Goal: Transaction & Acquisition: Book appointment/travel/reservation

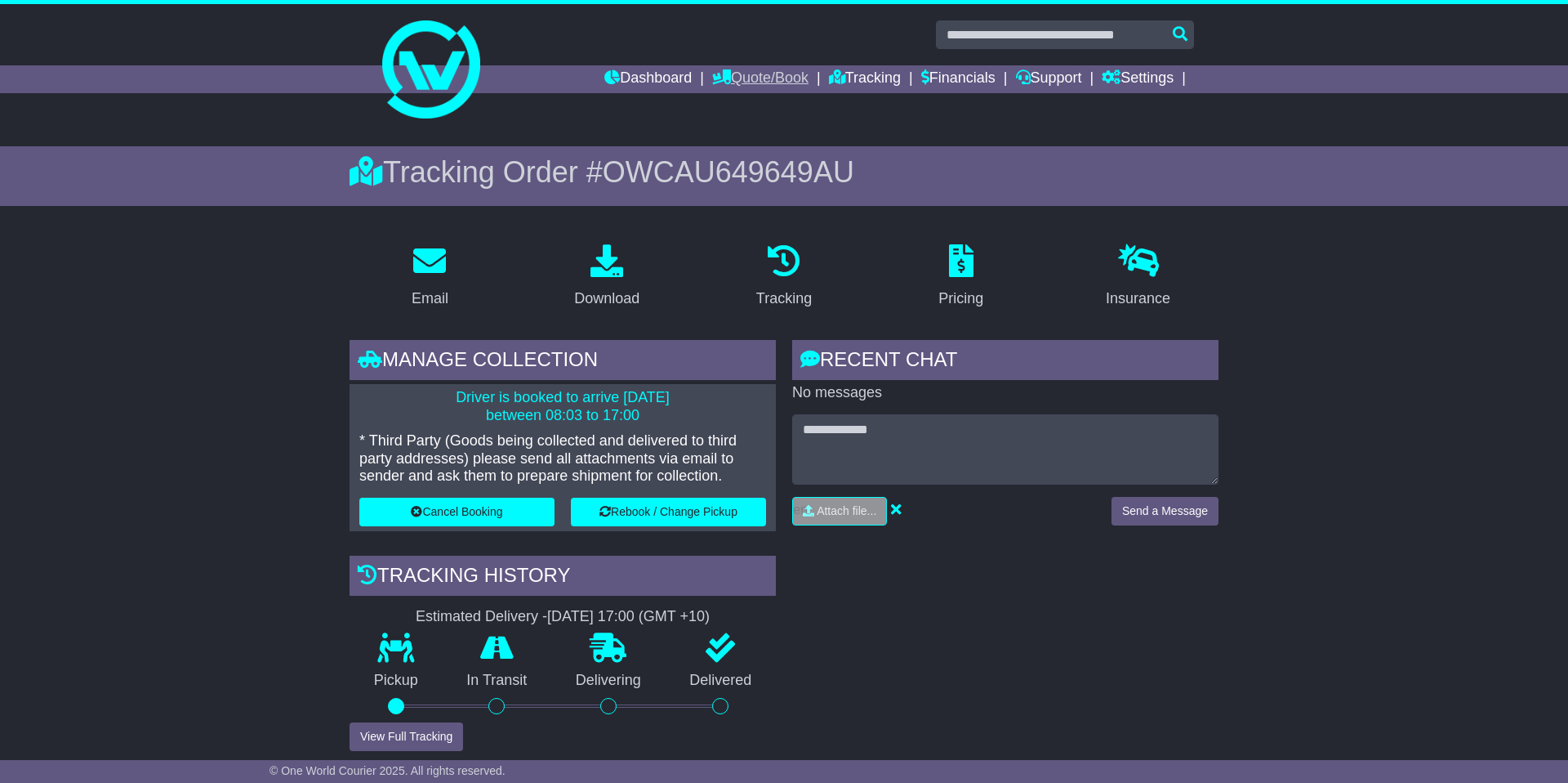
click at [756, 88] on link "Quote/Book" at bounding box center [760, 79] width 96 height 28
click at [753, 111] on link "Domestic" at bounding box center [778, 106] width 129 height 18
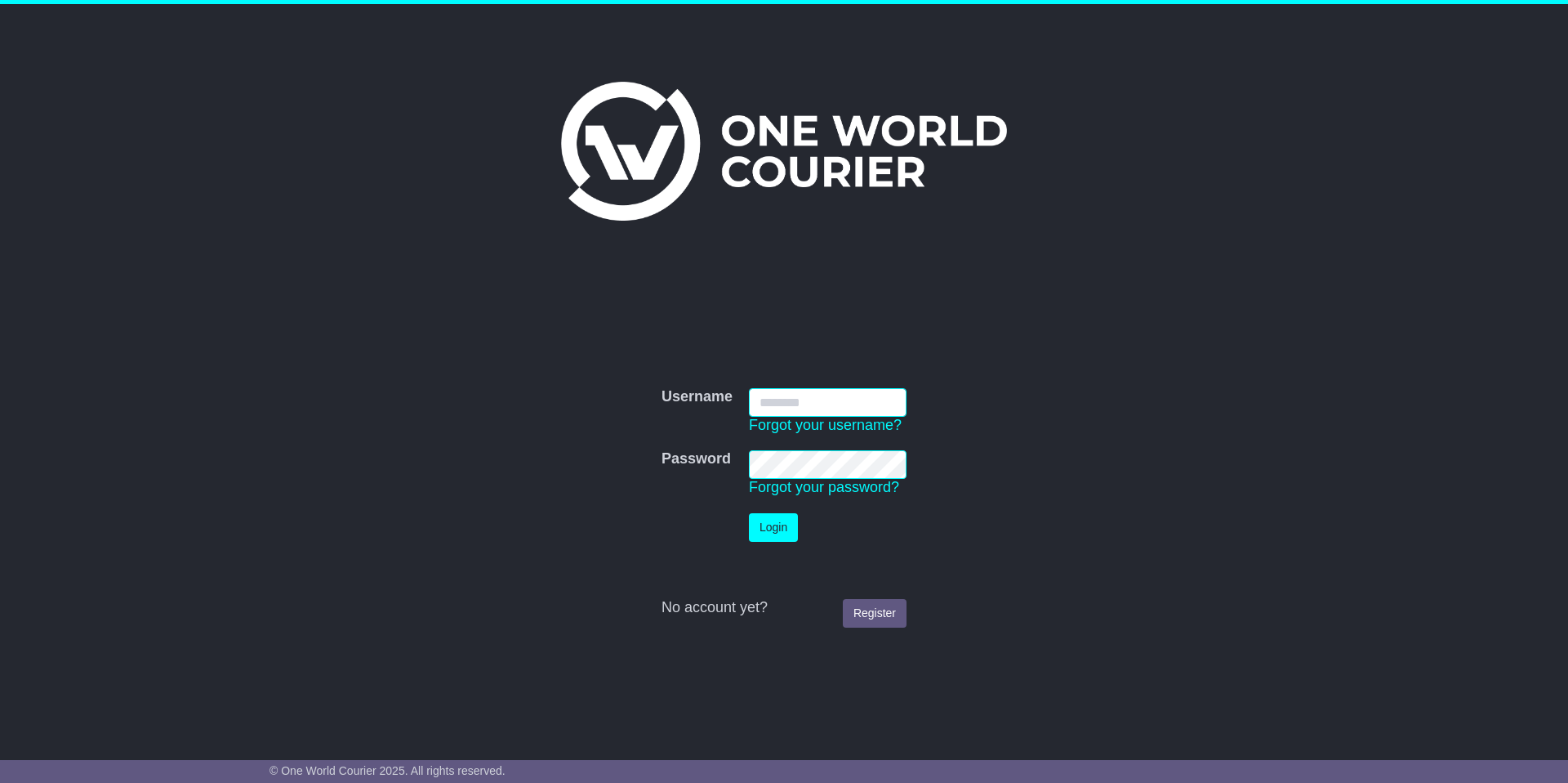
type input "**********"
click at [767, 535] on button "Login" at bounding box center [773, 527] width 49 height 29
